Goal: Information Seeking & Learning: Learn about a topic

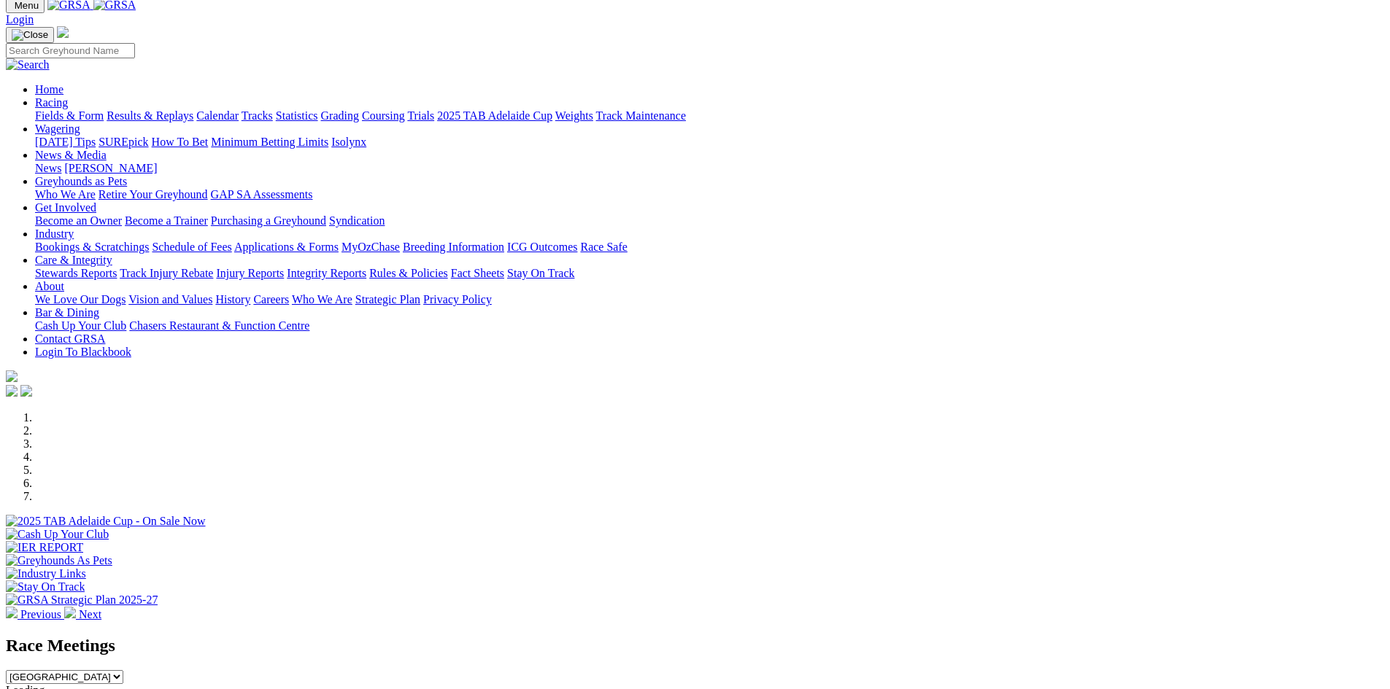
scroll to position [365, 0]
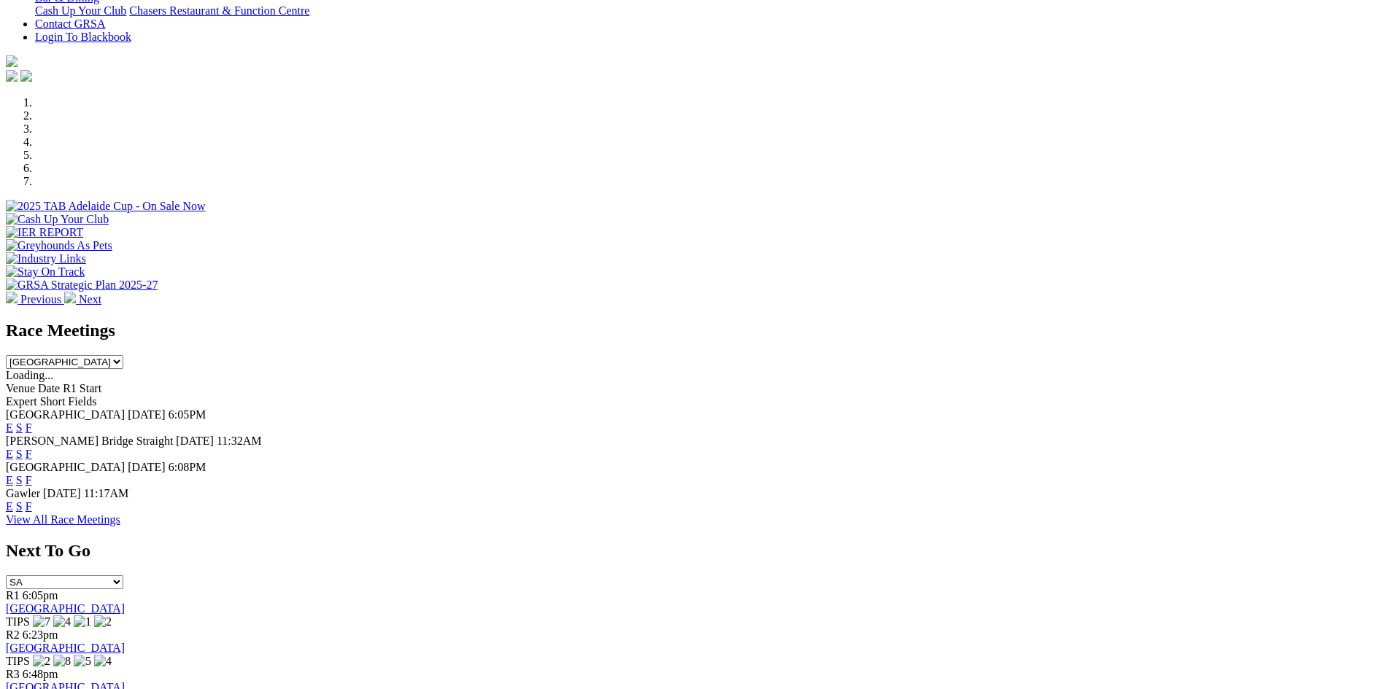
click at [32, 422] on link "F" at bounding box center [29, 428] width 7 height 12
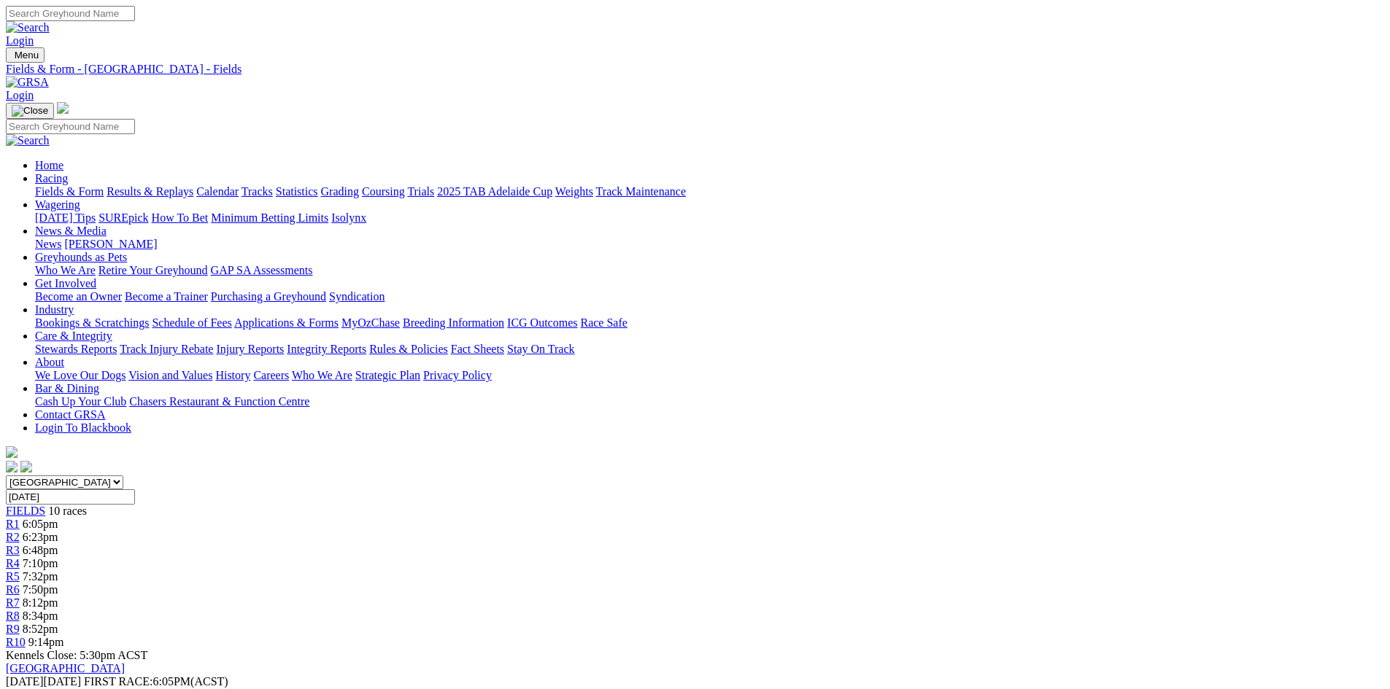
click at [49, 76] on img at bounding box center [27, 82] width 43 height 13
